Goal: Entertainment & Leisure: Consume media (video, audio)

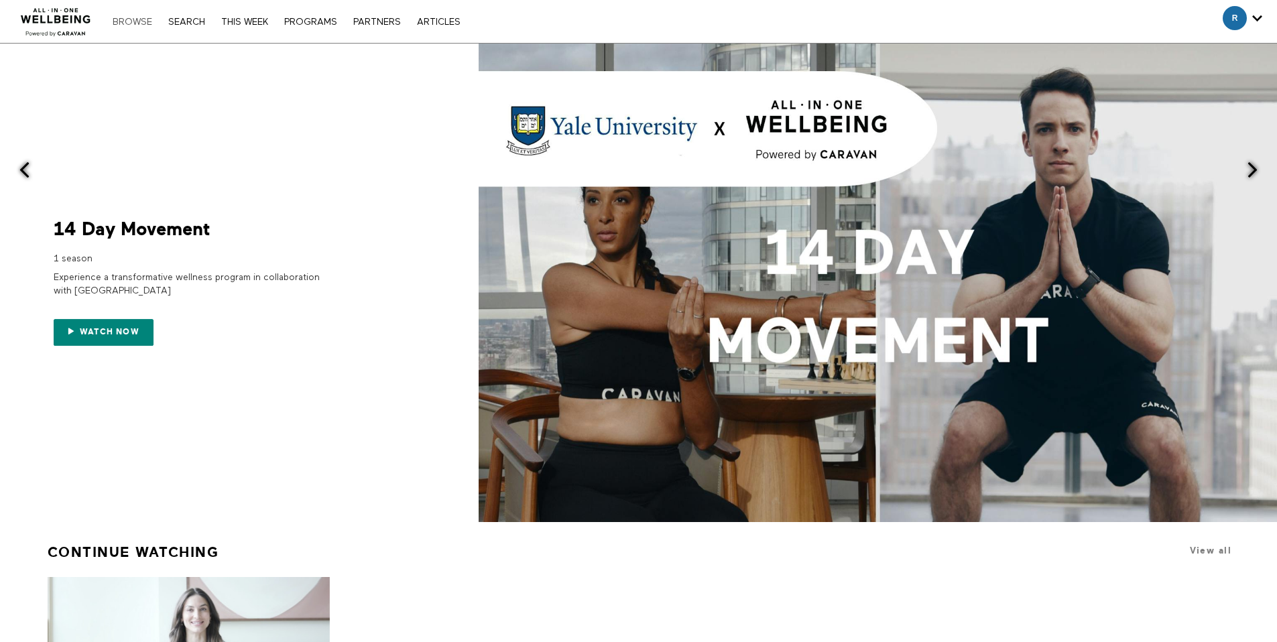
click at [143, 23] on link "Browse" at bounding box center [132, 21] width 53 height 9
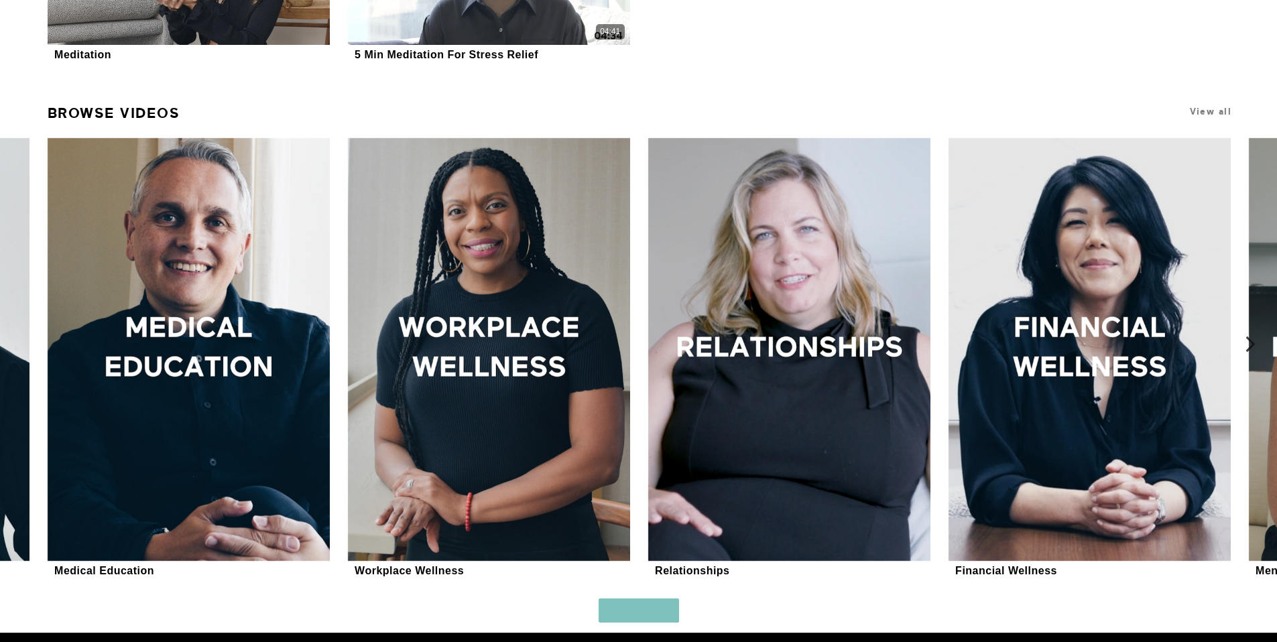
scroll to position [987, 0]
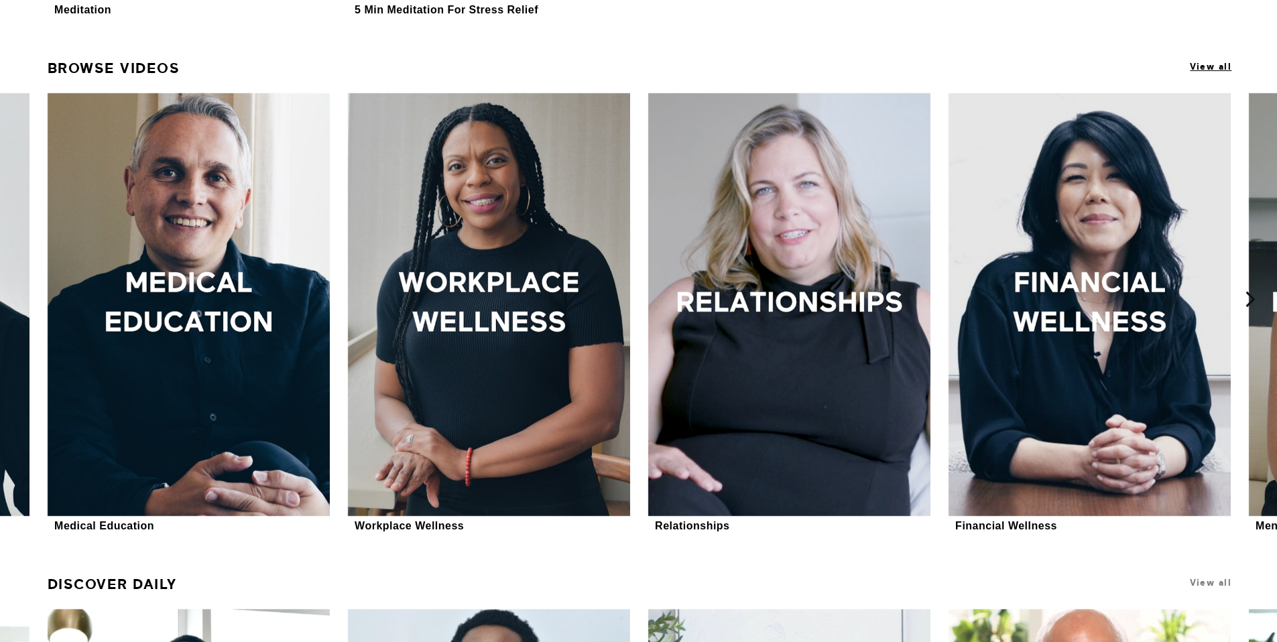
click at [1205, 71] on span "View all" at bounding box center [1211, 67] width 42 height 10
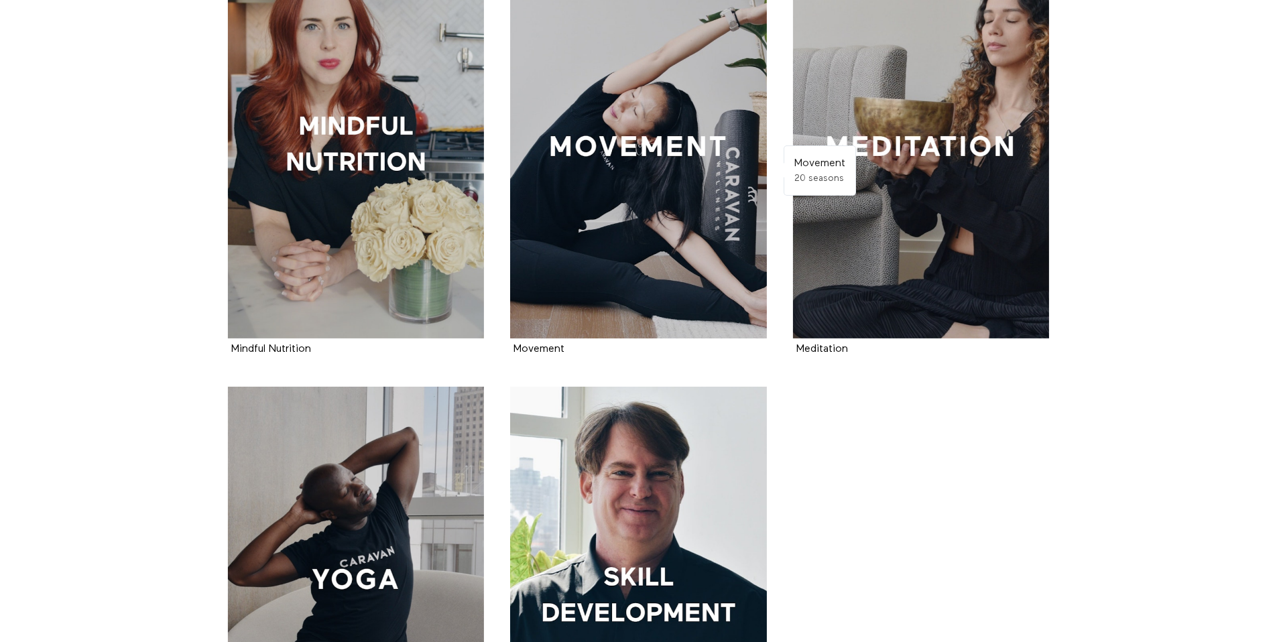
scroll to position [1301, 0]
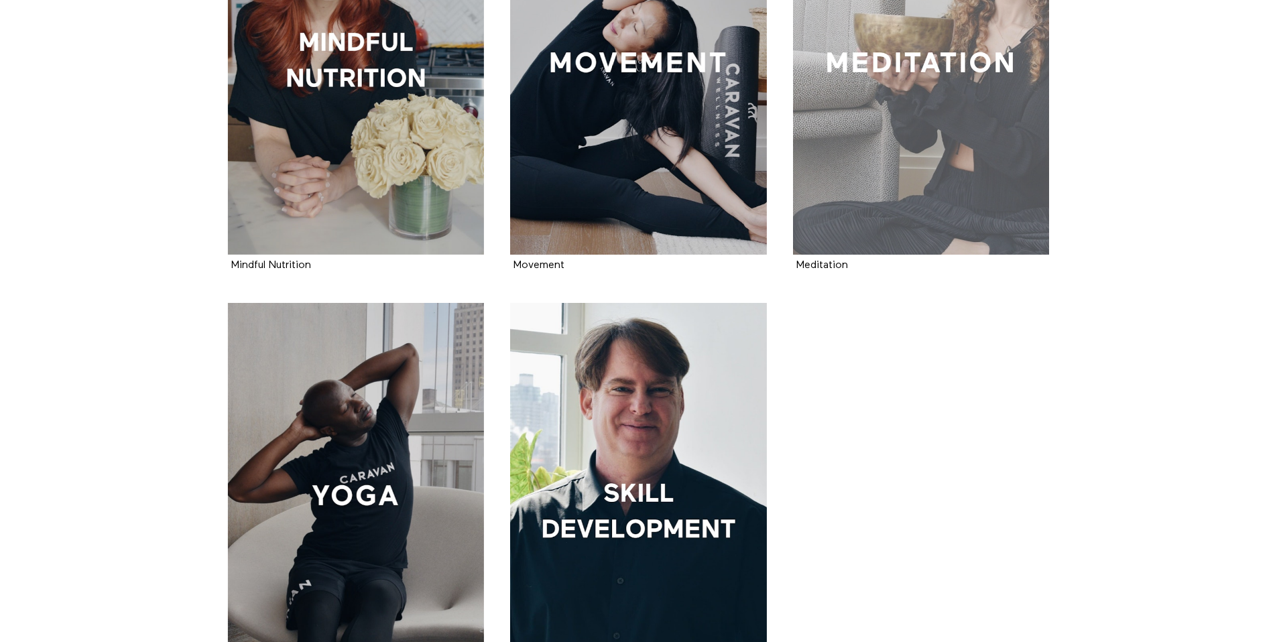
click at [880, 174] on div at bounding box center [921, 62] width 257 height 385
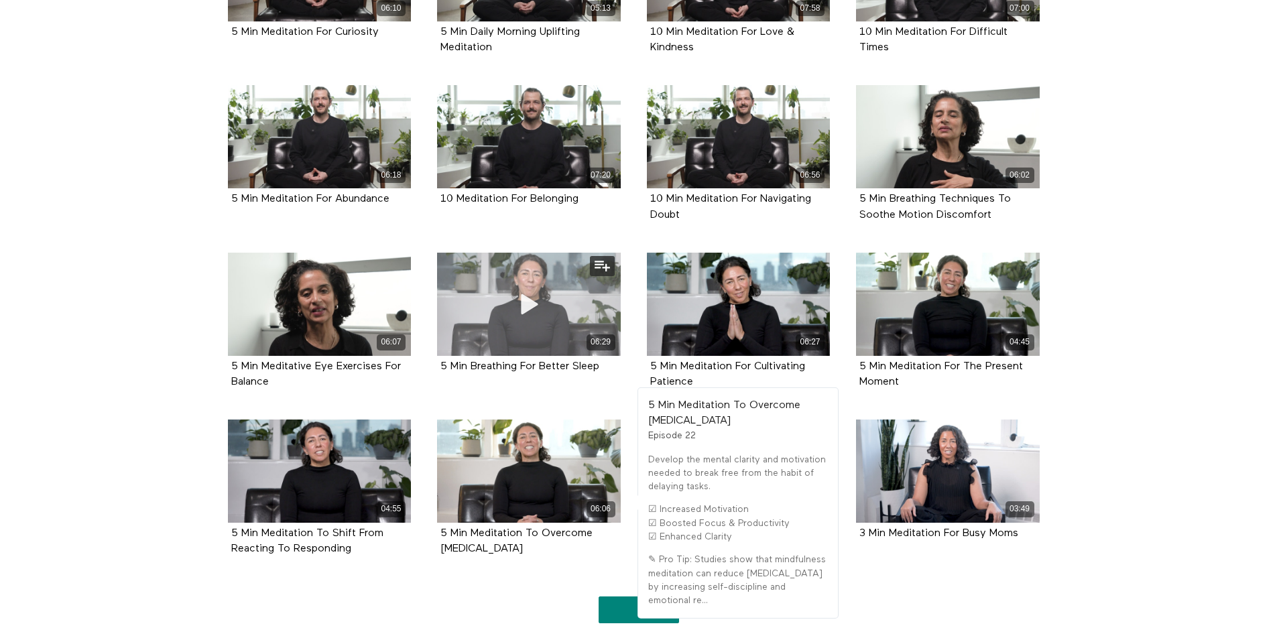
scroll to position [764, 0]
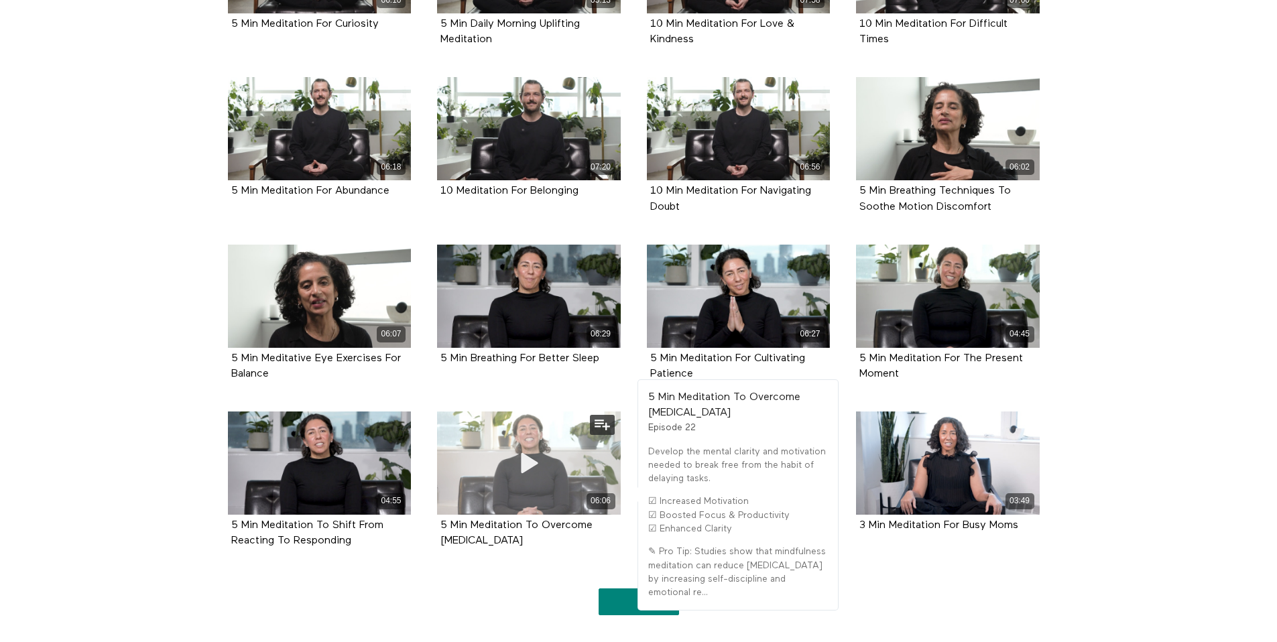
click at [518, 492] on div "06:06" at bounding box center [529, 463] width 184 height 103
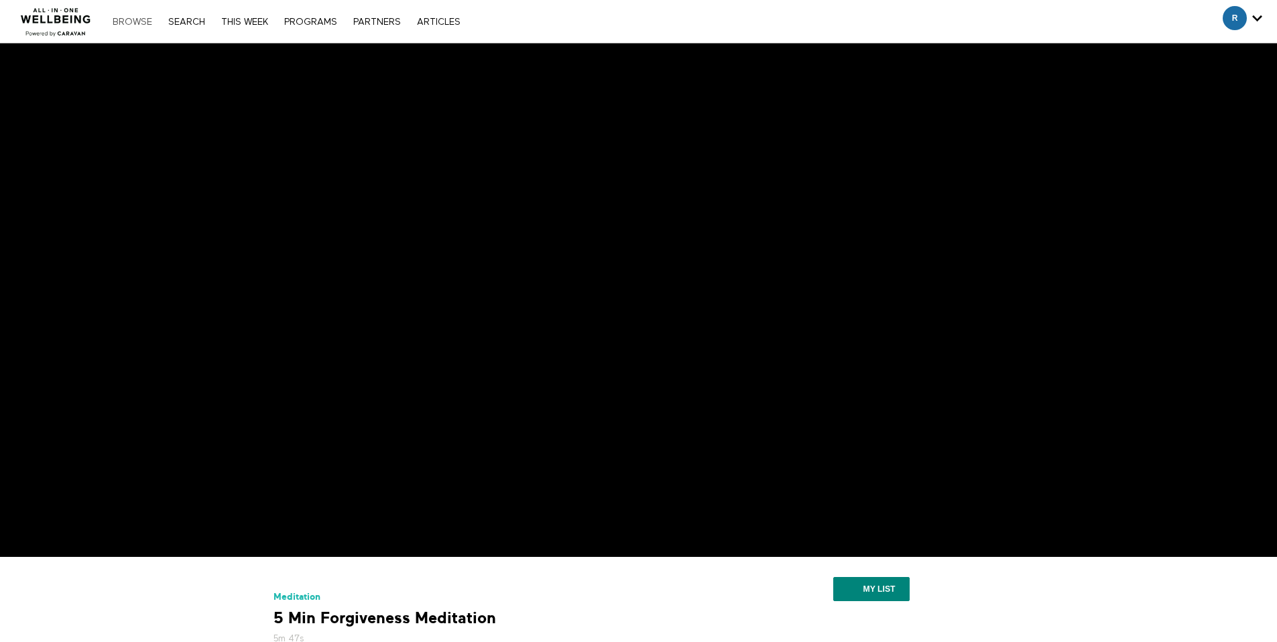
click at [138, 21] on link "Browse" at bounding box center [132, 21] width 53 height 9
